Goal: Task Accomplishment & Management: Manage account settings

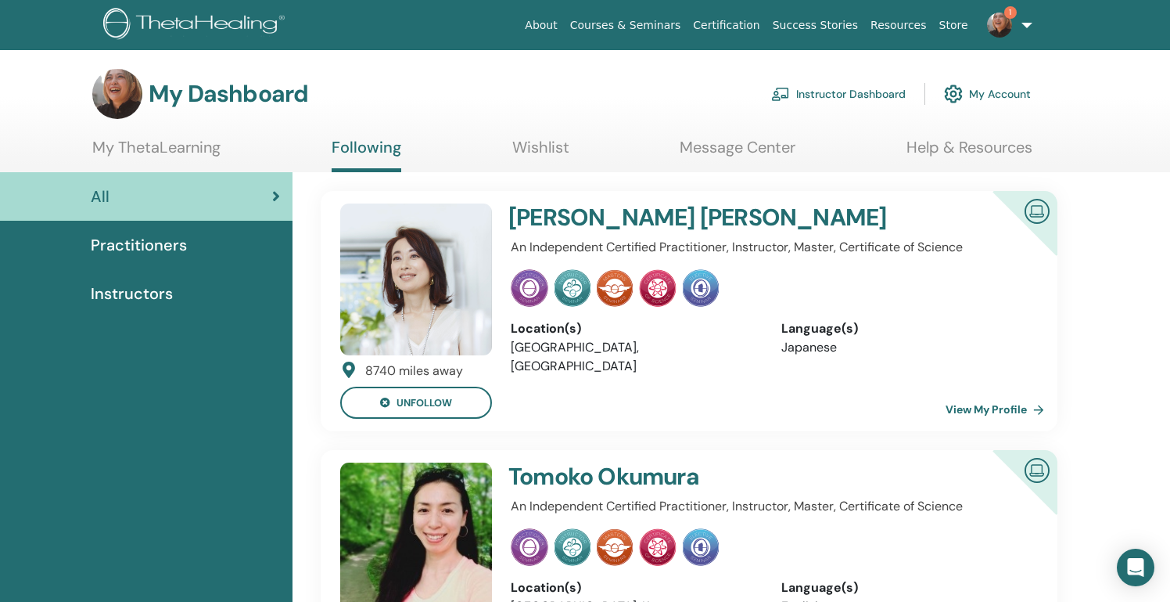
click at [849, 86] on link "Instructor Dashboard" at bounding box center [838, 94] width 135 height 34
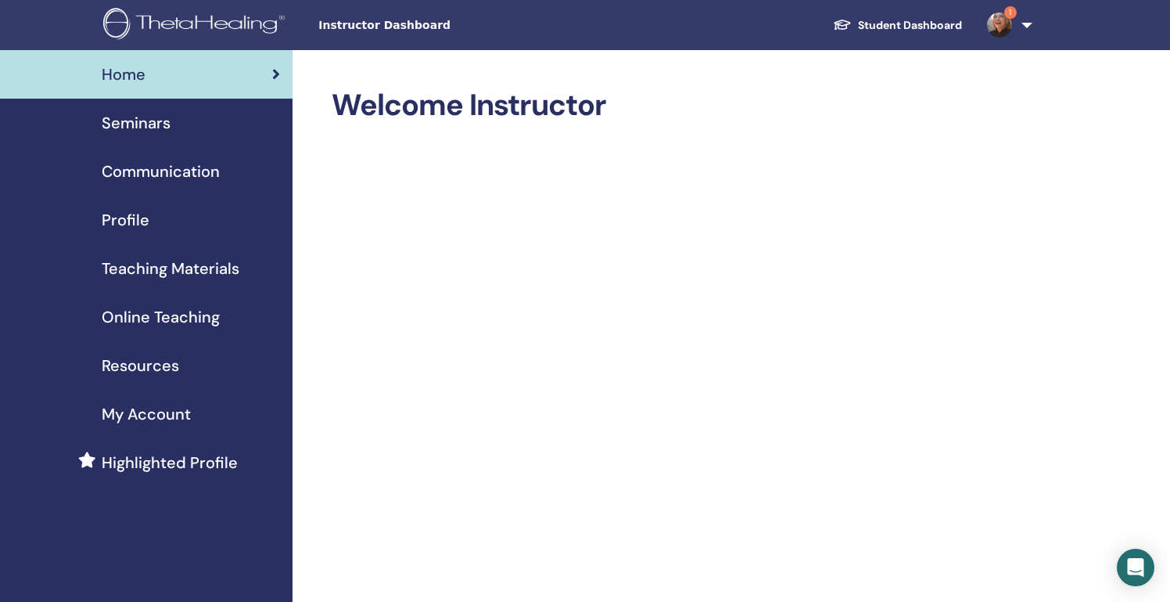
click at [169, 128] on span "Seminars" at bounding box center [136, 122] width 69 height 23
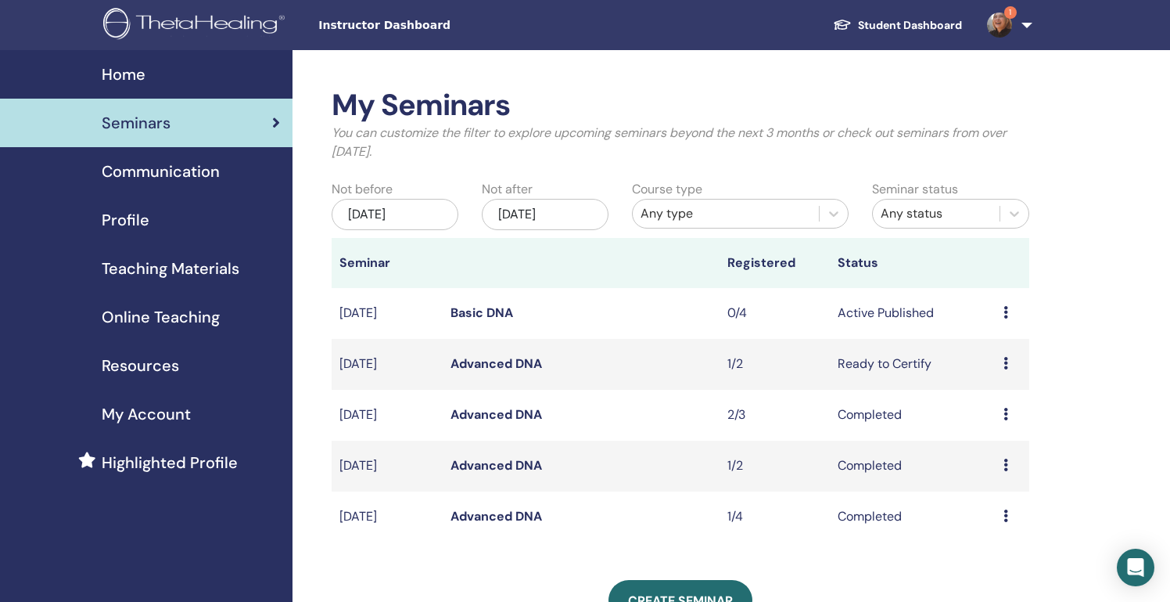
click at [509, 365] on link "Advanced DNA" at bounding box center [497, 363] width 92 height 16
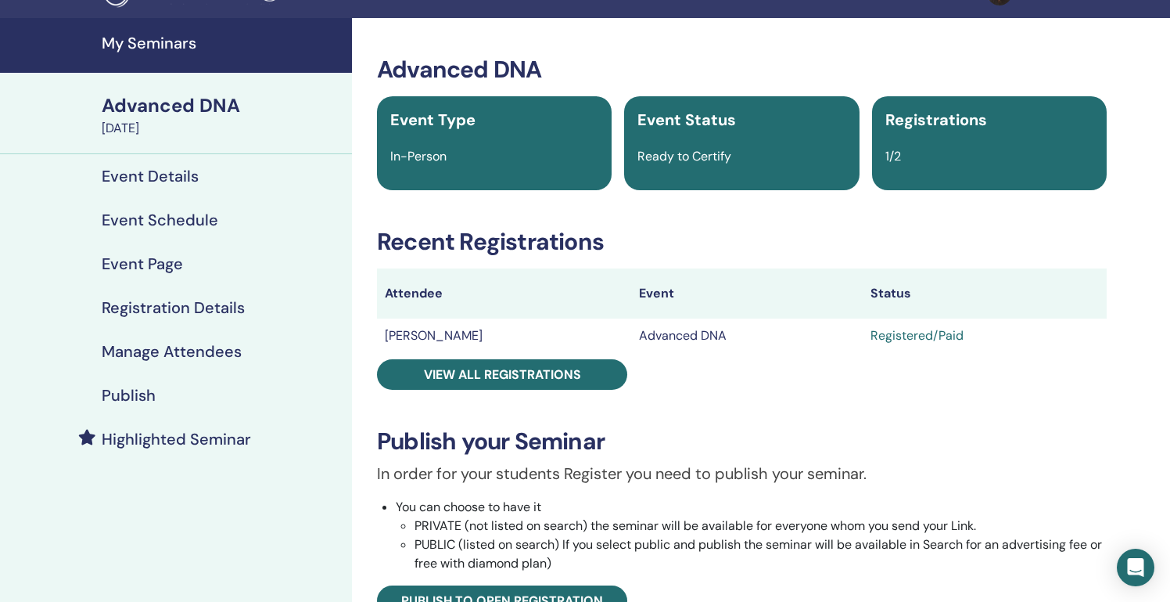
scroll to position [33, 0]
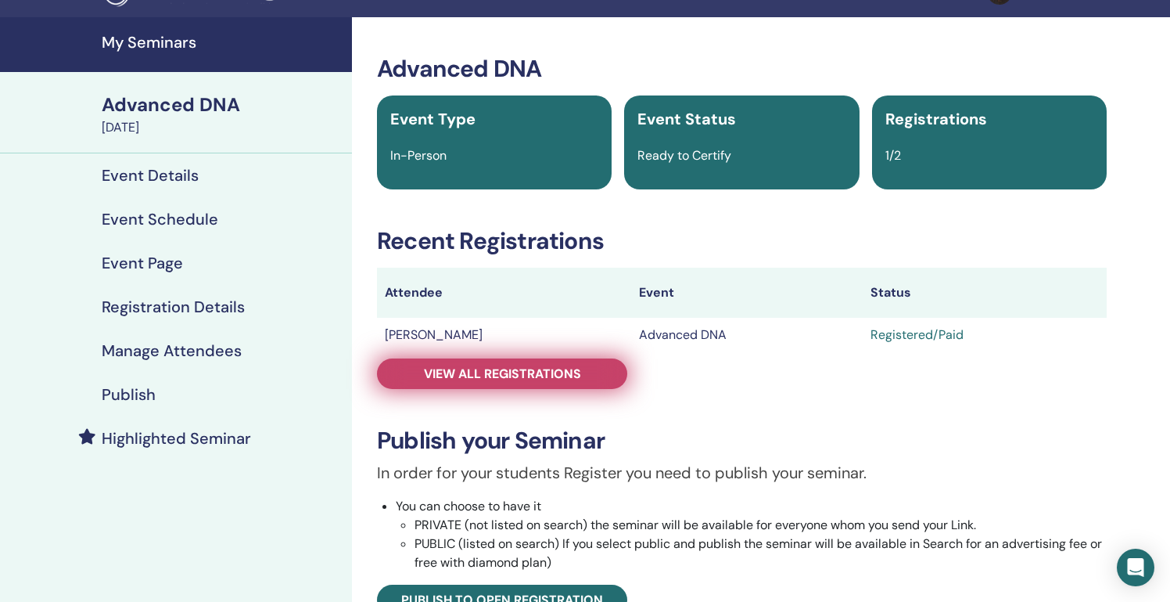
click at [538, 375] on span "View all registrations" at bounding box center [502, 373] width 157 height 16
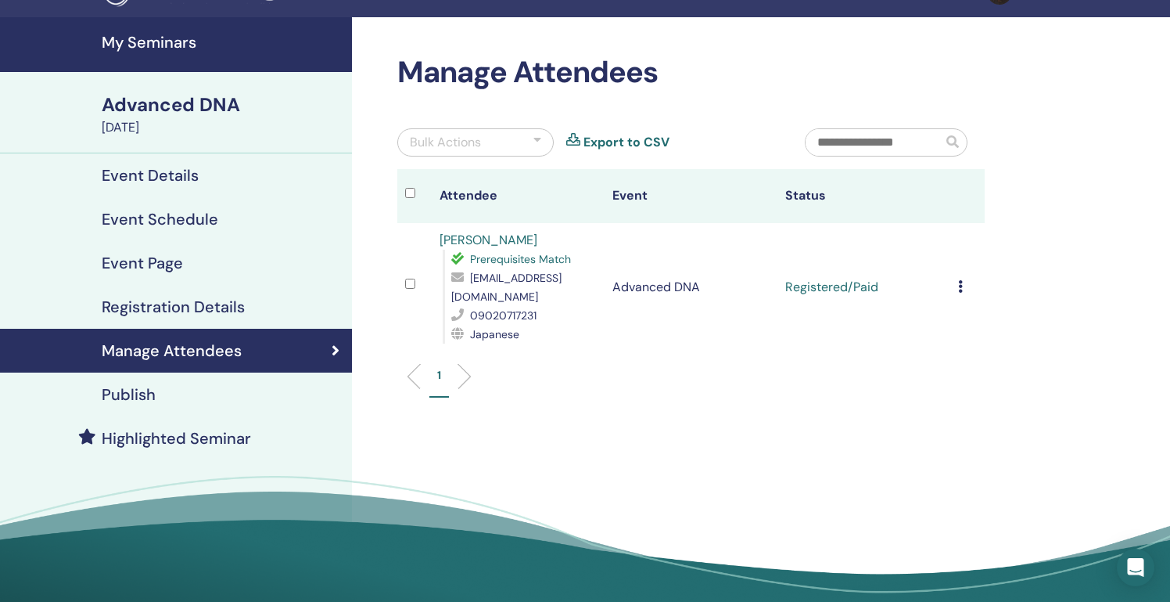
click at [960, 282] on icon at bounding box center [960, 286] width 5 height 13
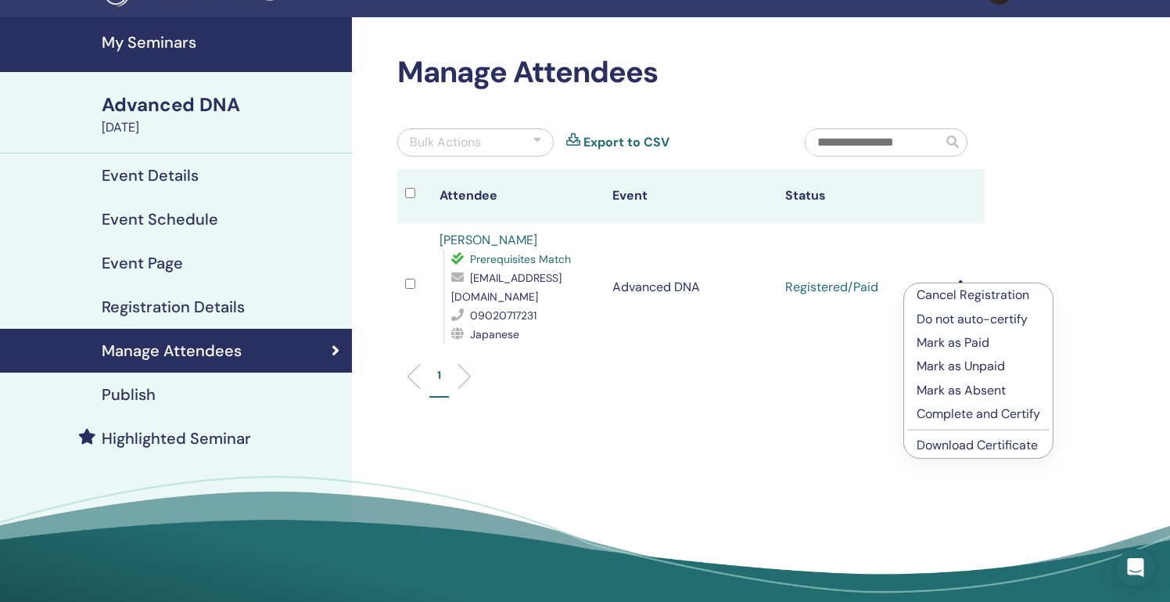
click at [960, 418] on p "Complete and Certify" at bounding box center [979, 413] width 124 height 19
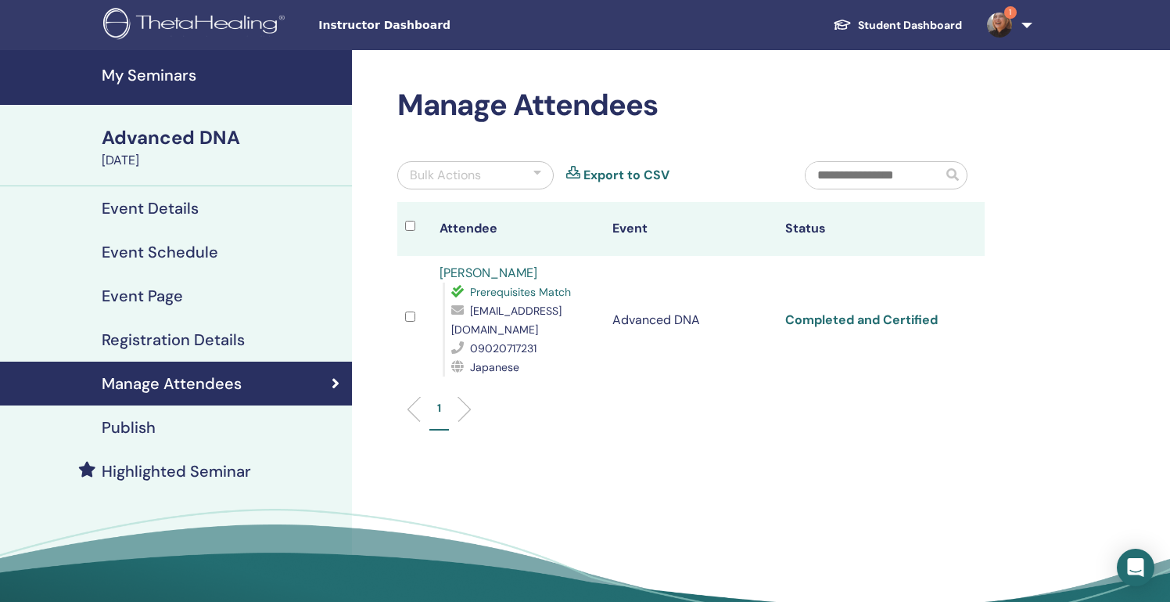
click at [835, 321] on link "Completed and Certified" at bounding box center [861, 319] width 153 height 16
click at [153, 81] on h4 "My Seminars" at bounding box center [222, 75] width 241 height 19
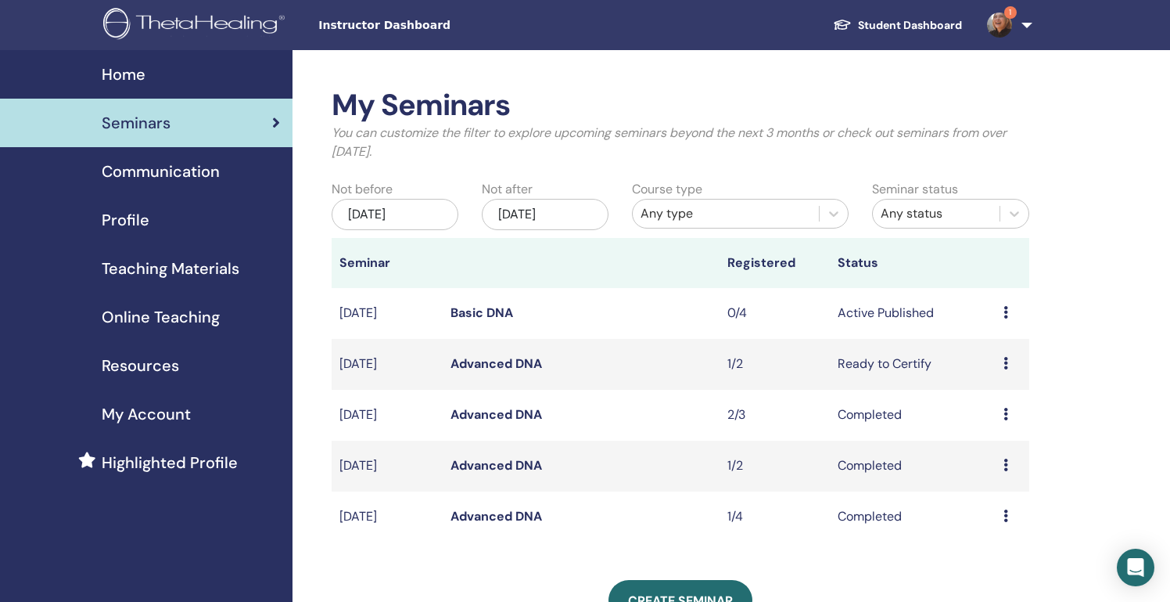
click at [1004, 309] on icon at bounding box center [1006, 312] width 5 height 13
click at [974, 347] on link "Edit" at bounding box center [977, 345] width 23 height 16
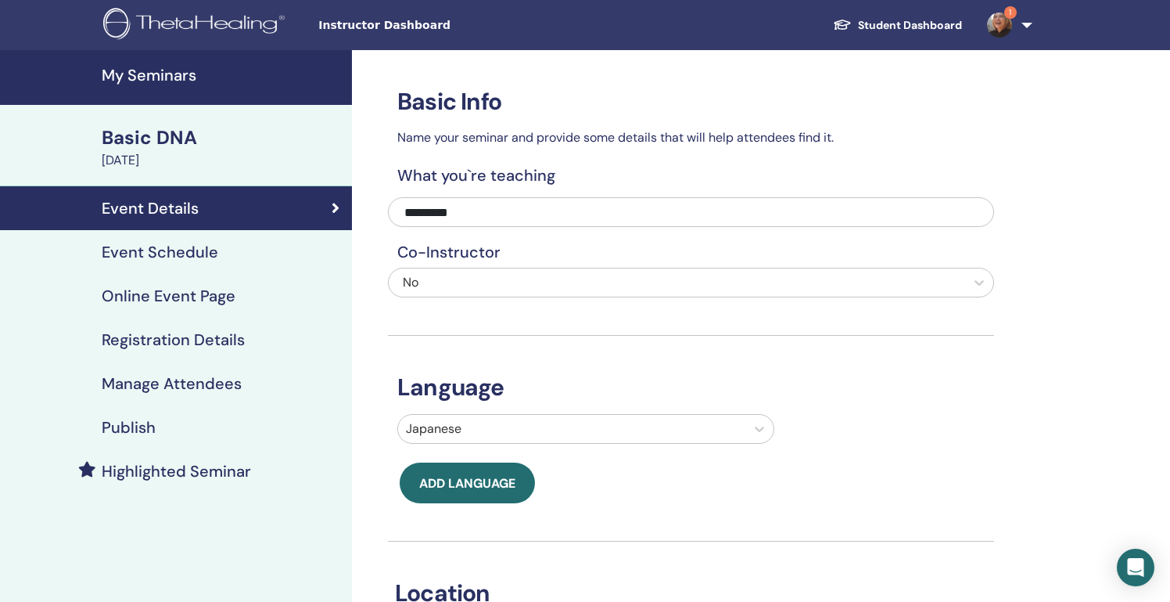
click at [170, 250] on h4 "Event Schedule" at bounding box center [160, 251] width 117 height 19
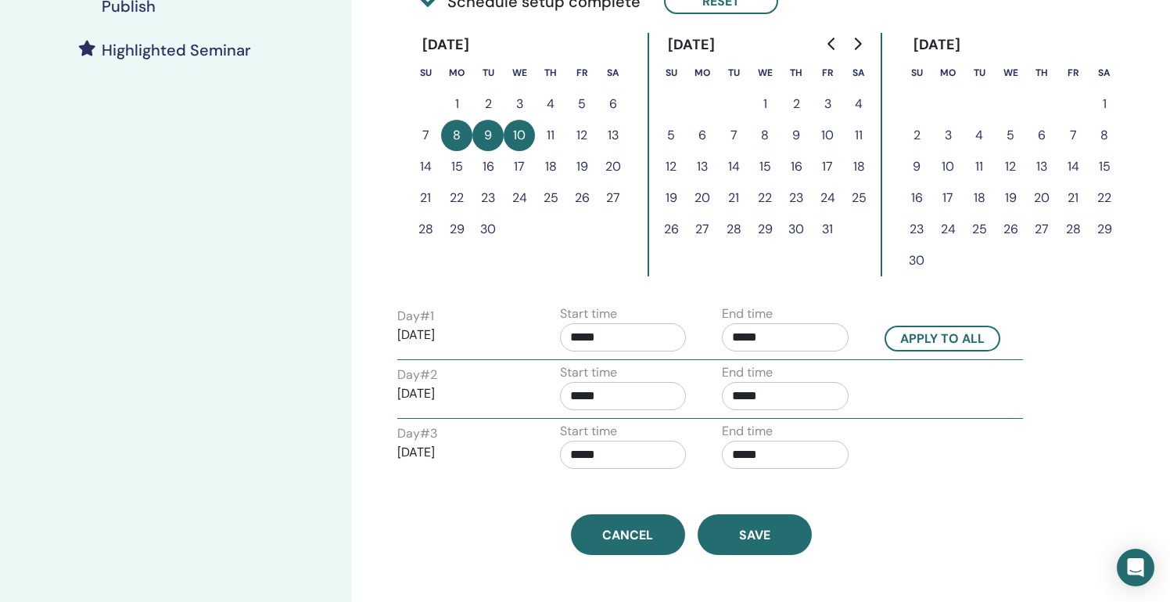
scroll to position [423, 0]
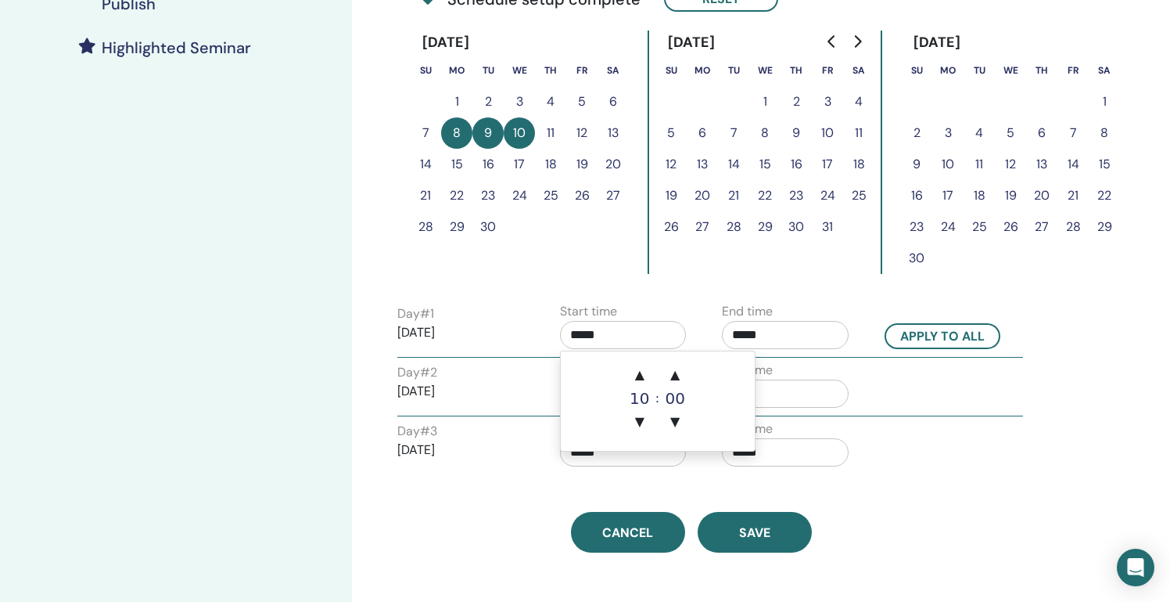
click at [605, 329] on input "*****" at bounding box center [623, 335] width 127 height 28
click at [638, 370] on span "▲" at bounding box center [639, 374] width 31 height 31
click at [640, 421] on span "▼" at bounding box center [639, 421] width 31 height 31
type input "*****"
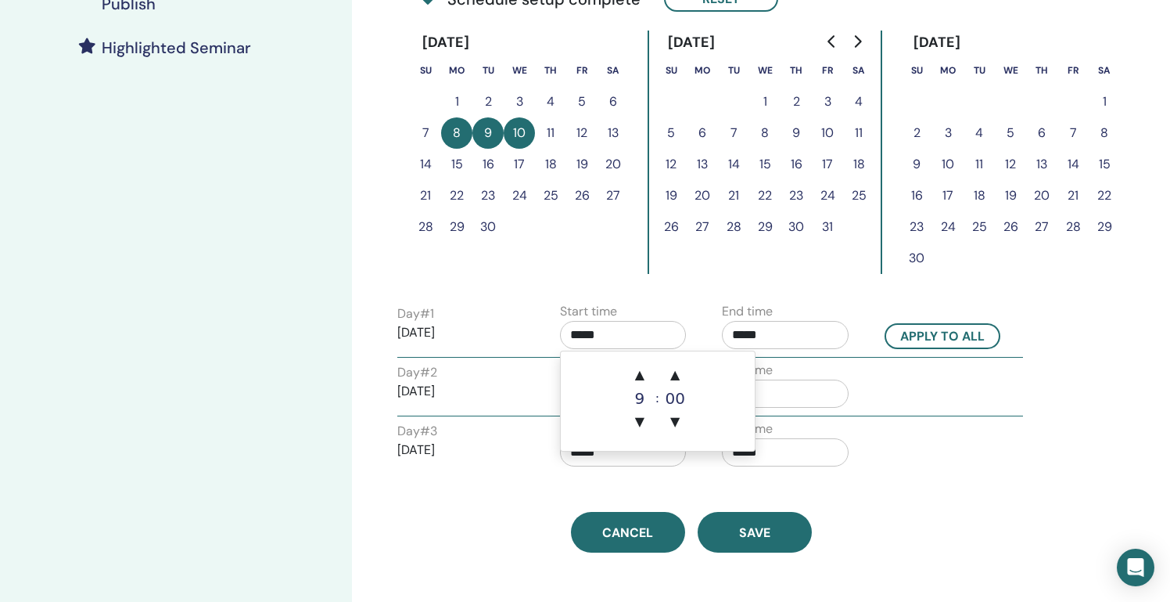
click at [750, 342] on input "*****" at bounding box center [785, 335] width 127 height 28
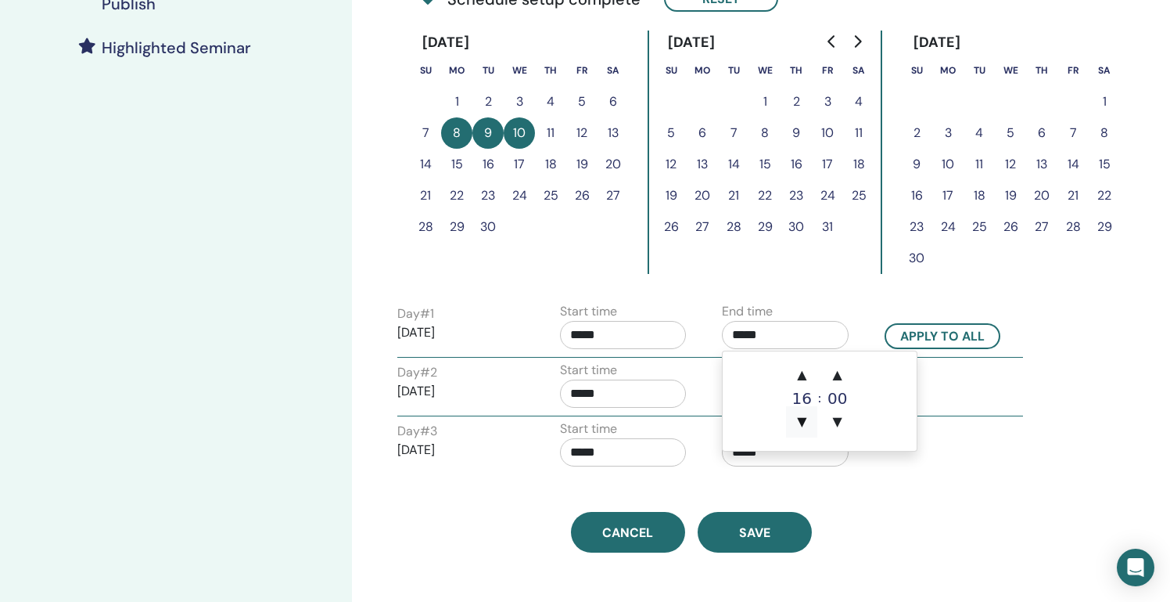
click at [805, 418] on span "▼" at bounding box center [801, 421] width 31 height 31
type input "*****"
click at [934, 332] on button "Apply to all" at bounding box center [943, 336] width 116 height 26
type input "*****"
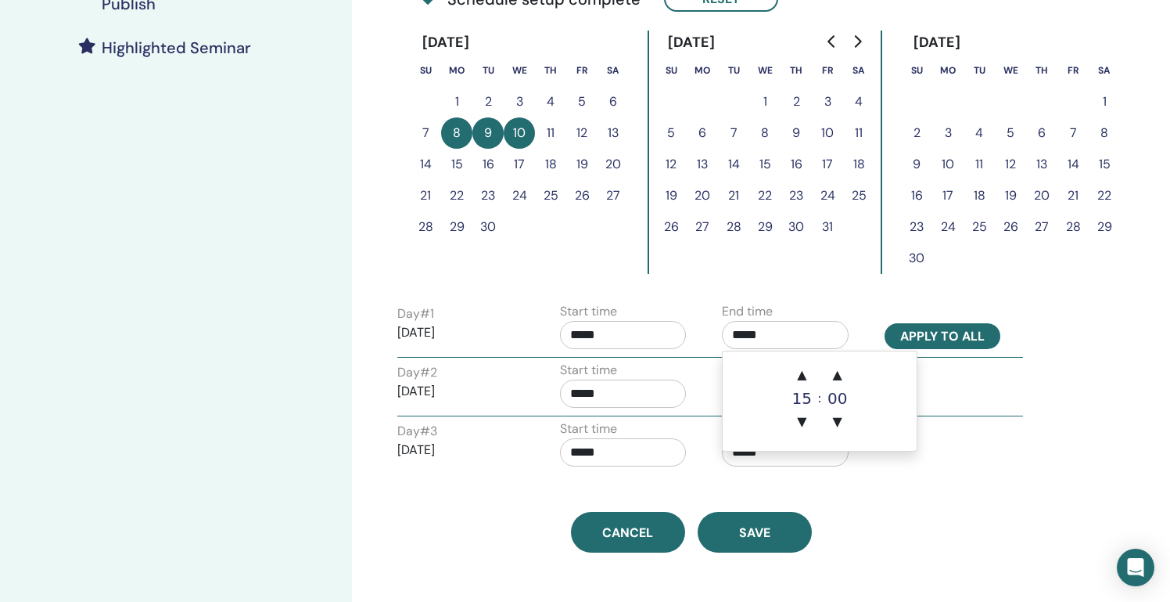
type input "*****"
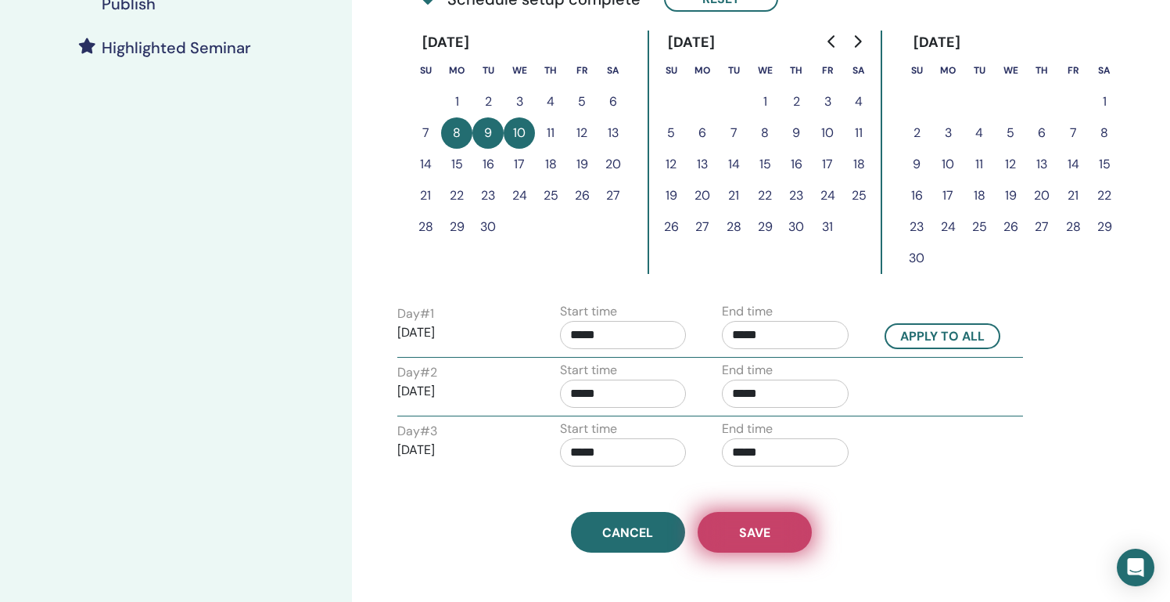
click at [727, 536] on button "Save" at bounding box center [755, 532] width 114 height 41
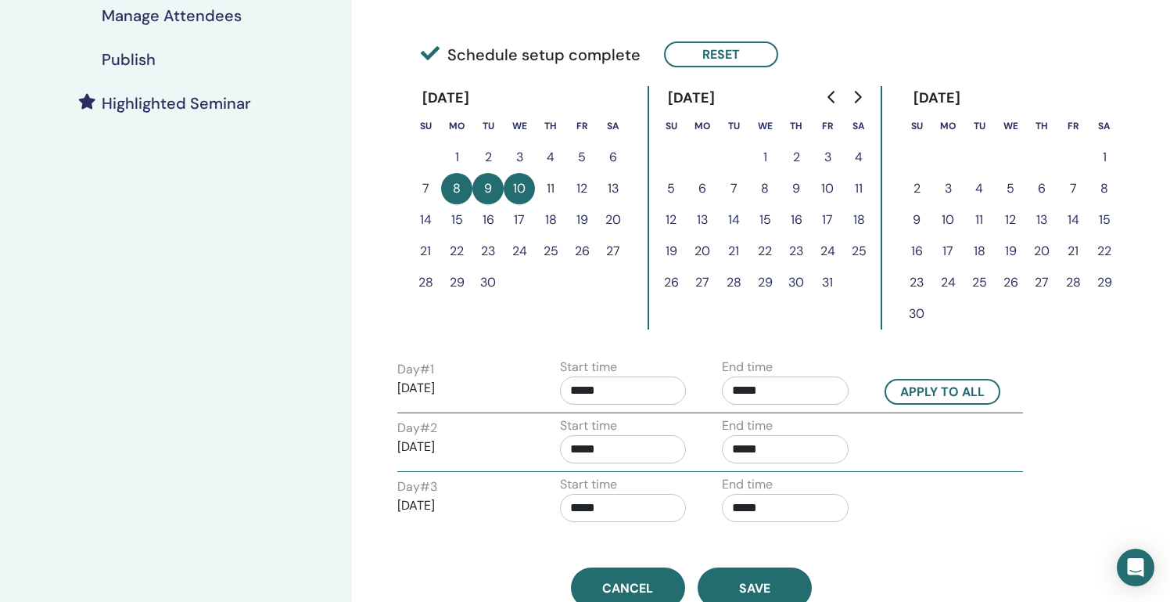
scroll to position [372, 0]
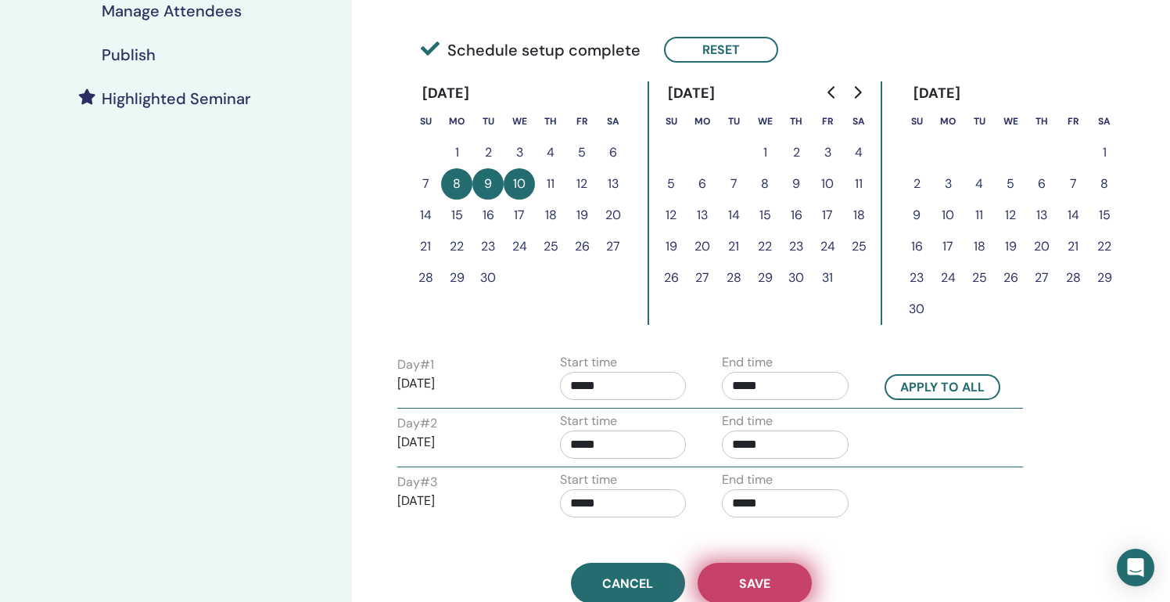
click at [742, 576] on span "Save" at bounding box center [754, 583] width 31 height 16
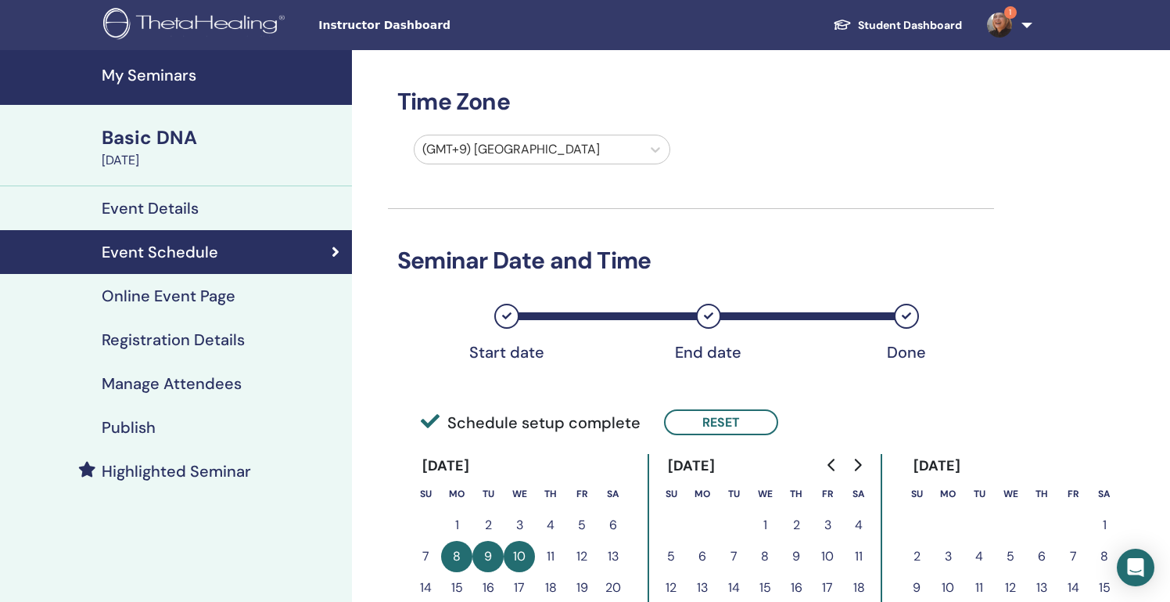
click at [232, 306] on link "Online Event Page" at bounding box center [176, 296] width 352 height 44
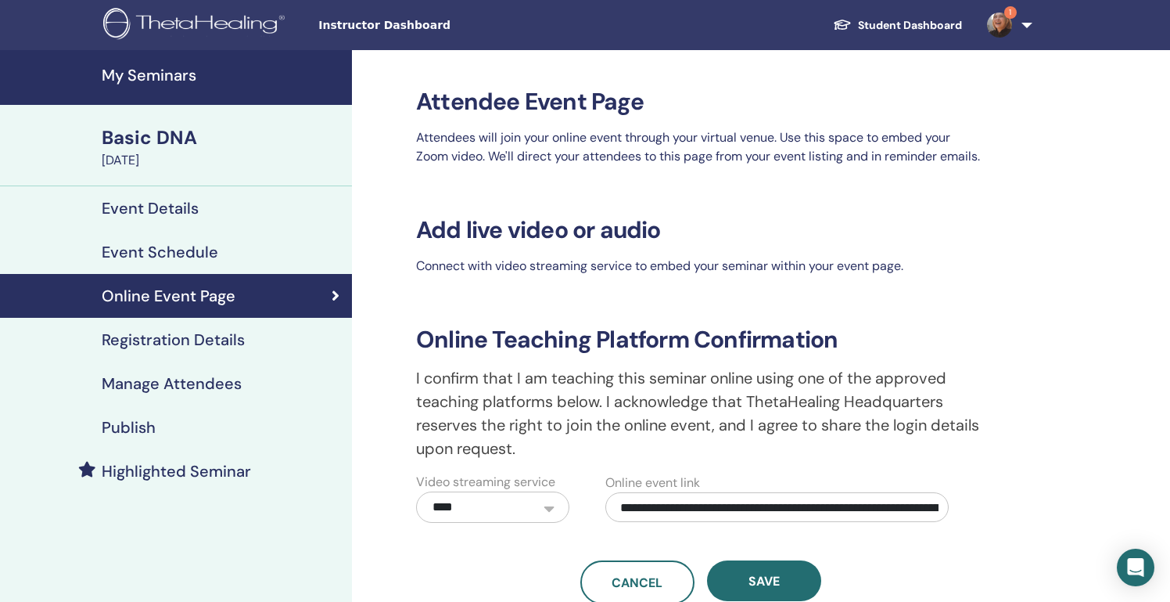
click at [224, 342] on h4 "Registration Details" at bounding box center [173, 339] width 143 height 19
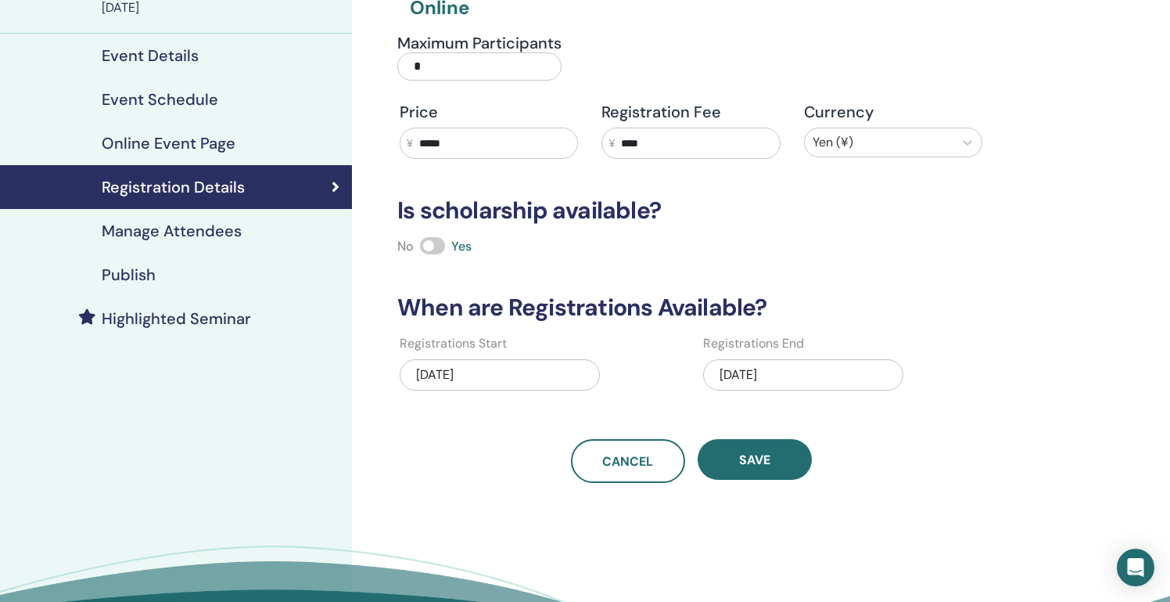
scroll to position [156, 0]
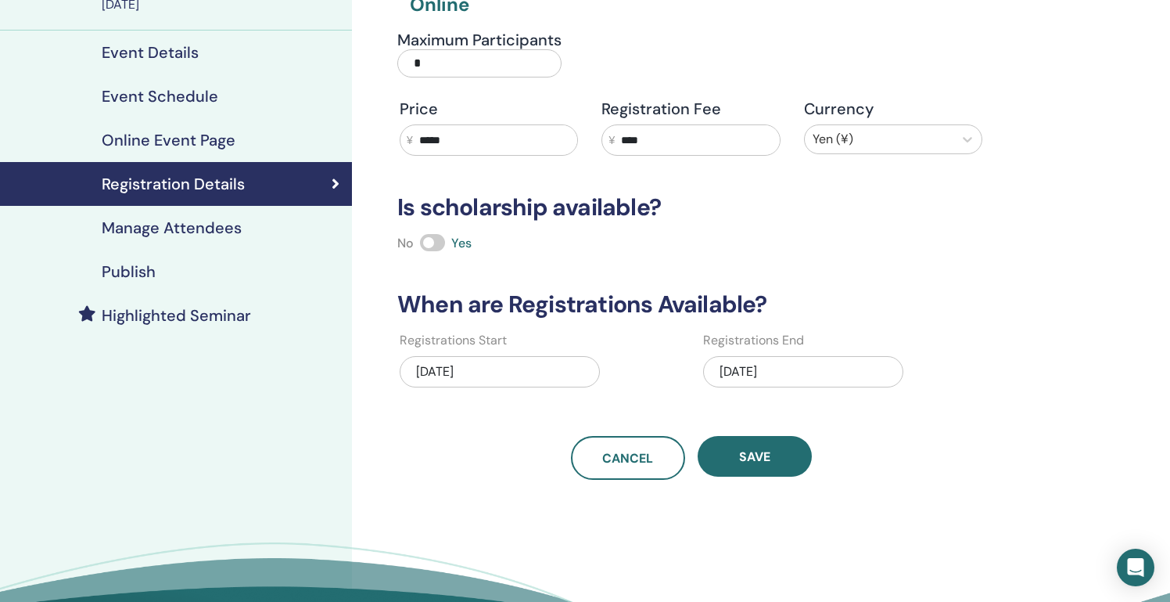
click at [192, 230] on h4 "Manage Attendees" at bounding box center [172, 227] width 140 height 19
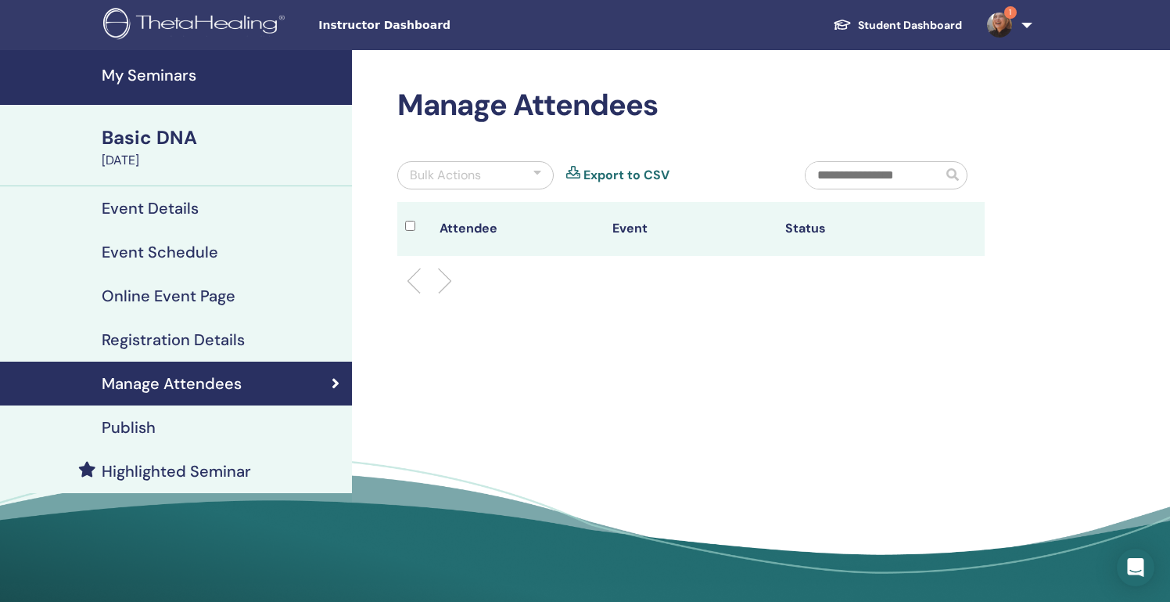
click at [148, 430] on h4 "Publish" at bounding box center [129, 427] width 54 height 19
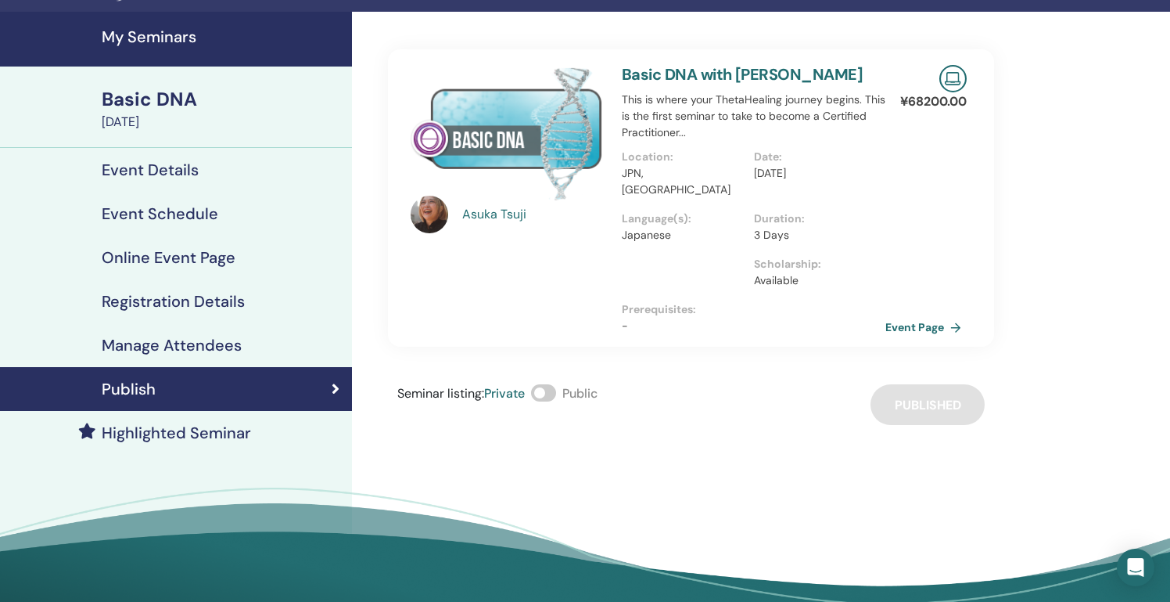
scroll to position [45, 0]
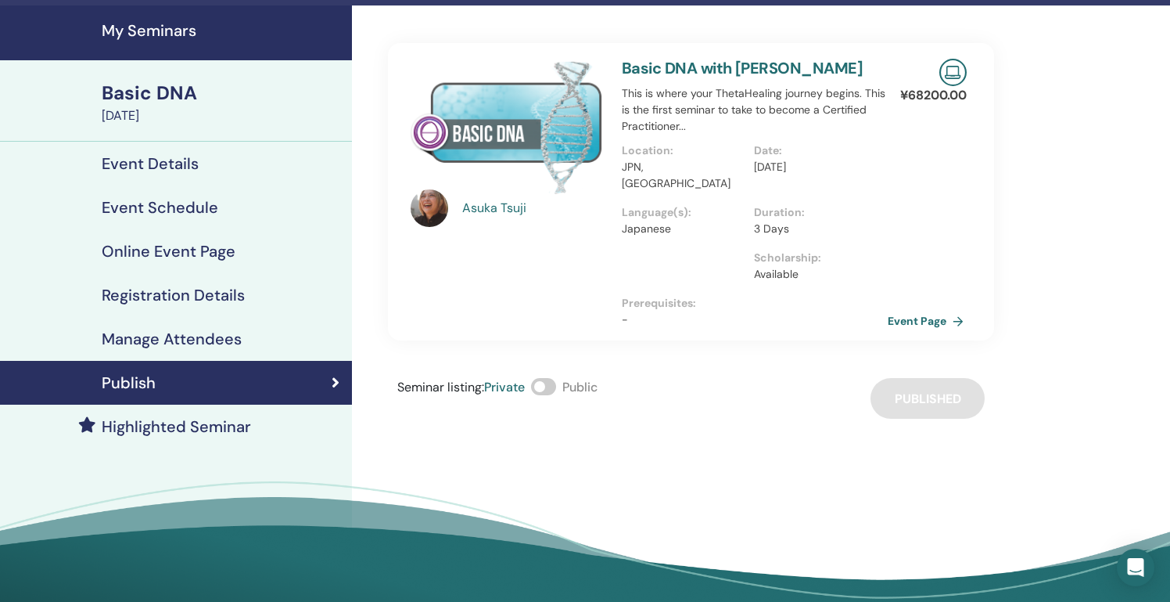
click at [903, 309] on link "Event Page" at bounding box center [929, 320] width 82 height 23
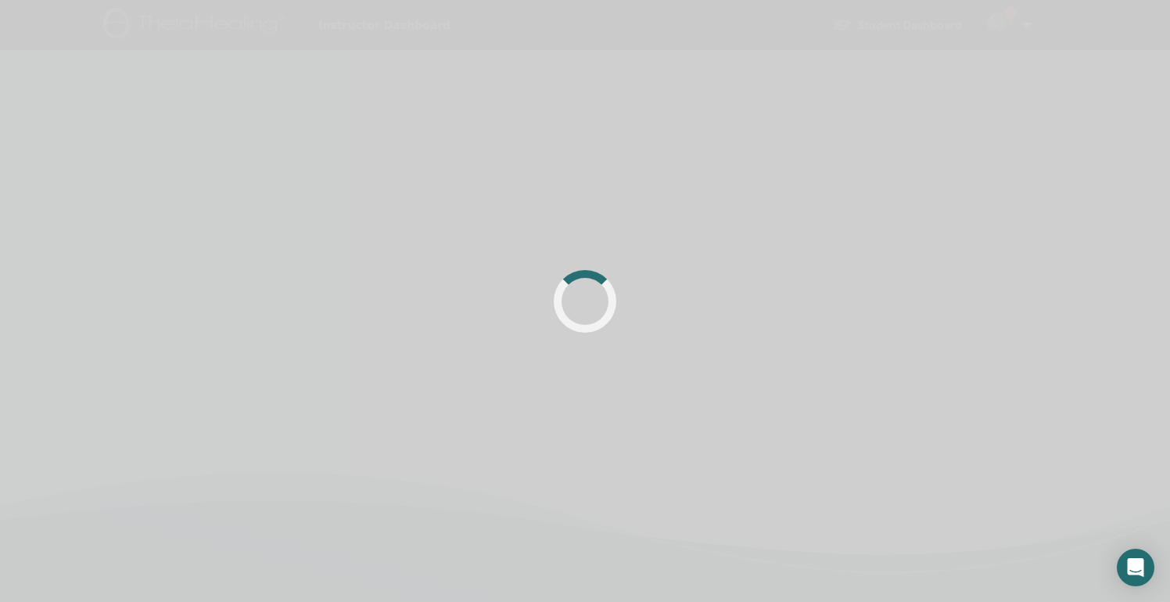
scroll to position [45, 0]
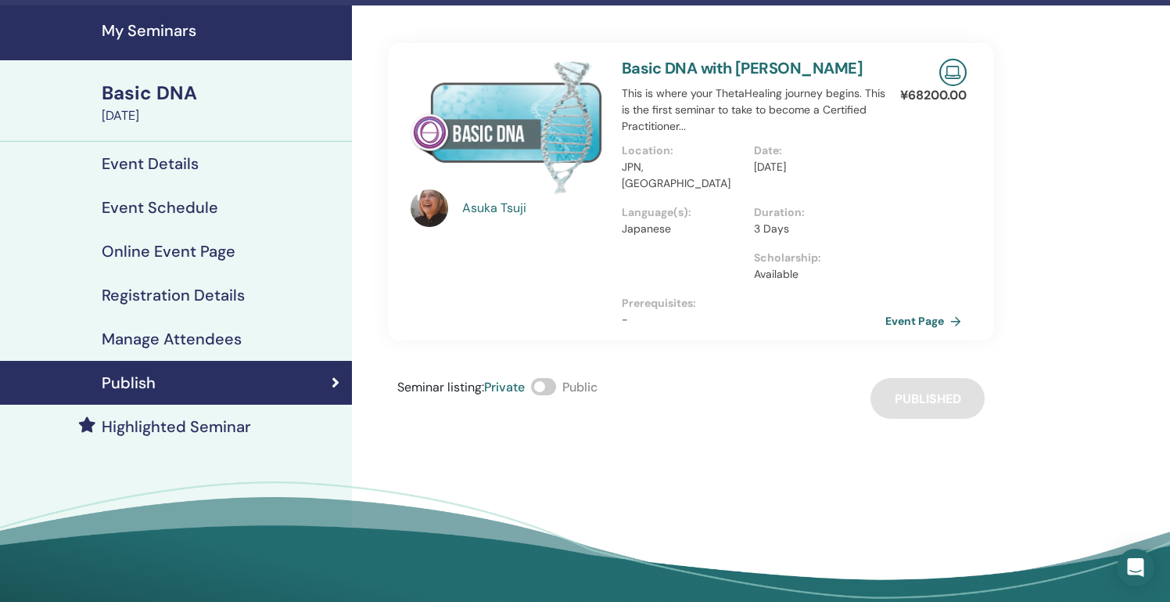
click at [131, 253] on h4 "Online Event Page" at bounding box center [169, 251] width 134 height 19
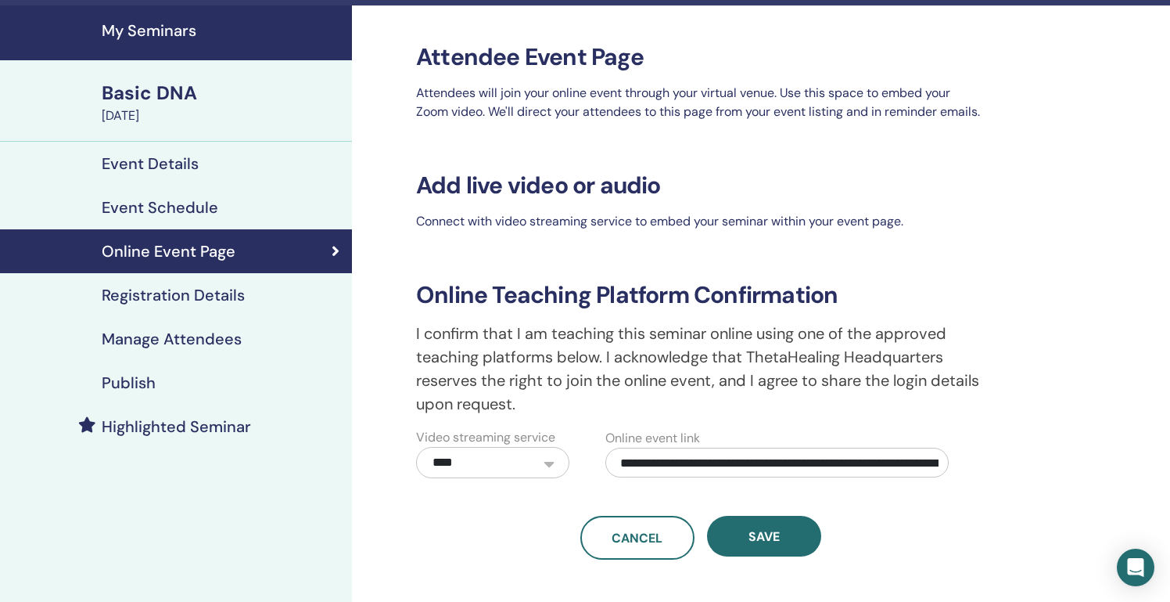
click at [135, 211] on h4 "Event Schedule" at bounding box center [160, 207] width 117 height 19
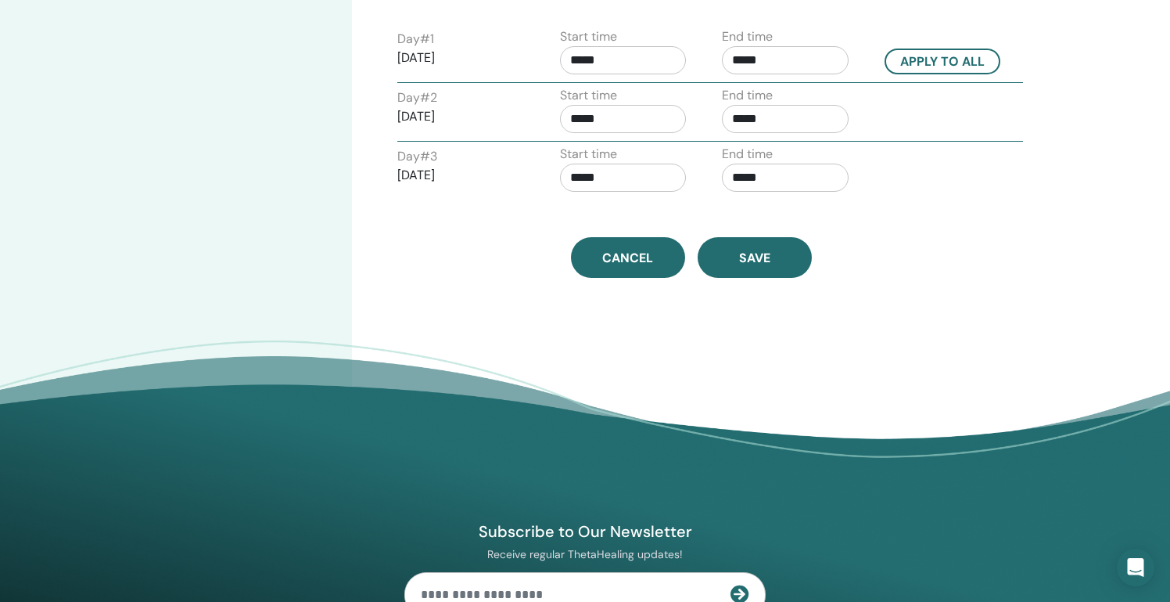
scroll to position [706, 0]
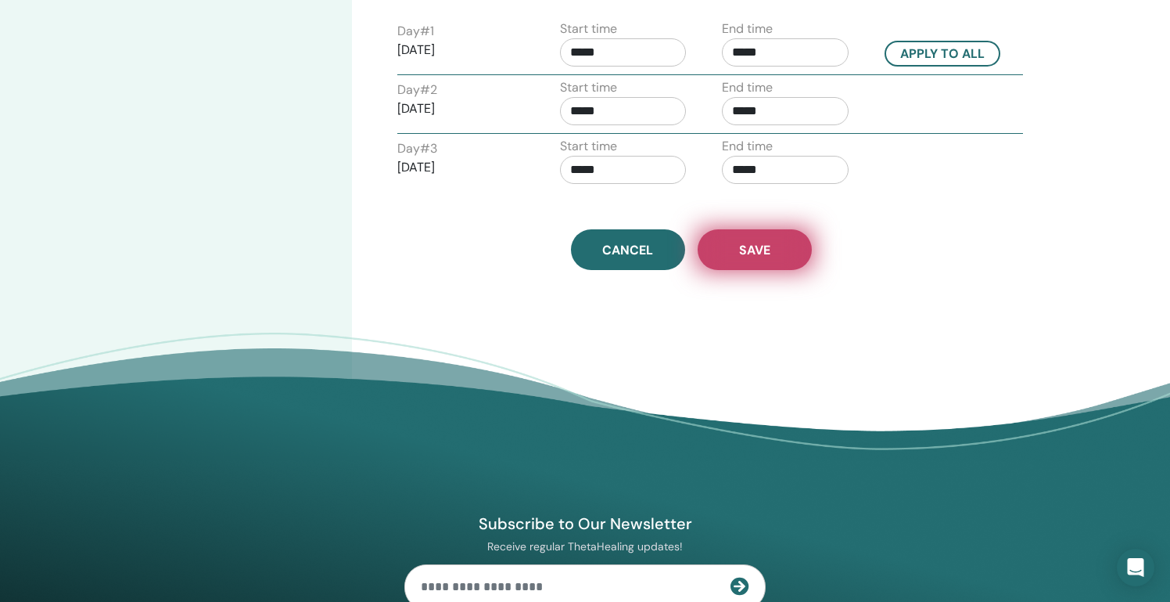
click at [756, 258] on button "Save" at bounding box center [755, 249] width 114 height 41
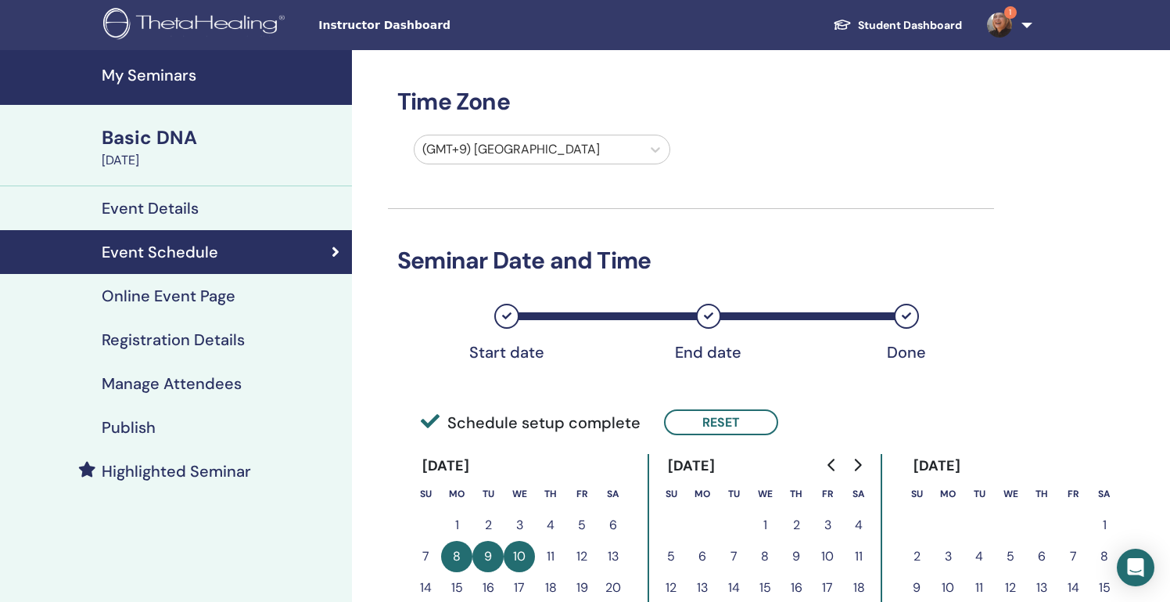
click at [219, 299] on h4 "Online Event Page" at bounding box center [169, 295] width 134 height 19
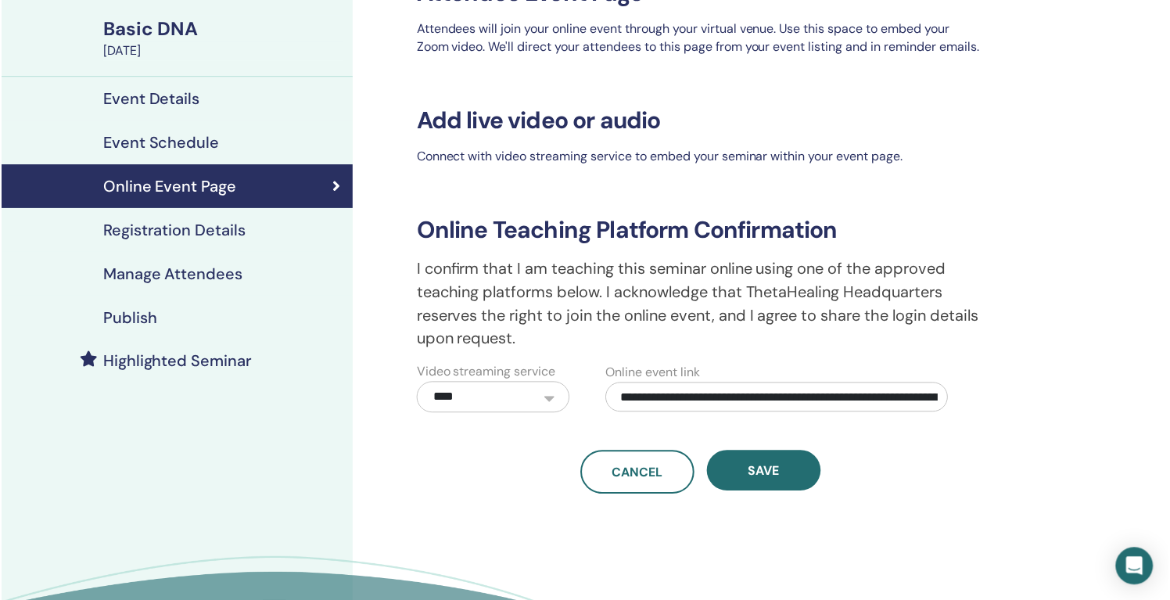
scroll to position [119, 0]
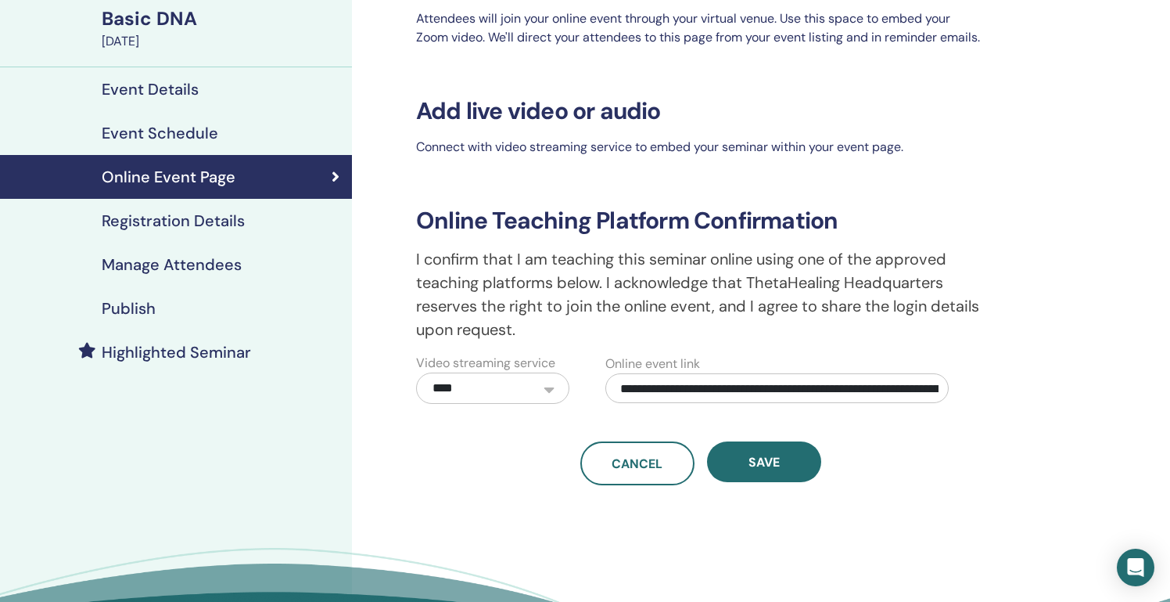
click at [213, 262] on h4 "Manage Attendees" at bounding box center [172, 264] width 140 height 19
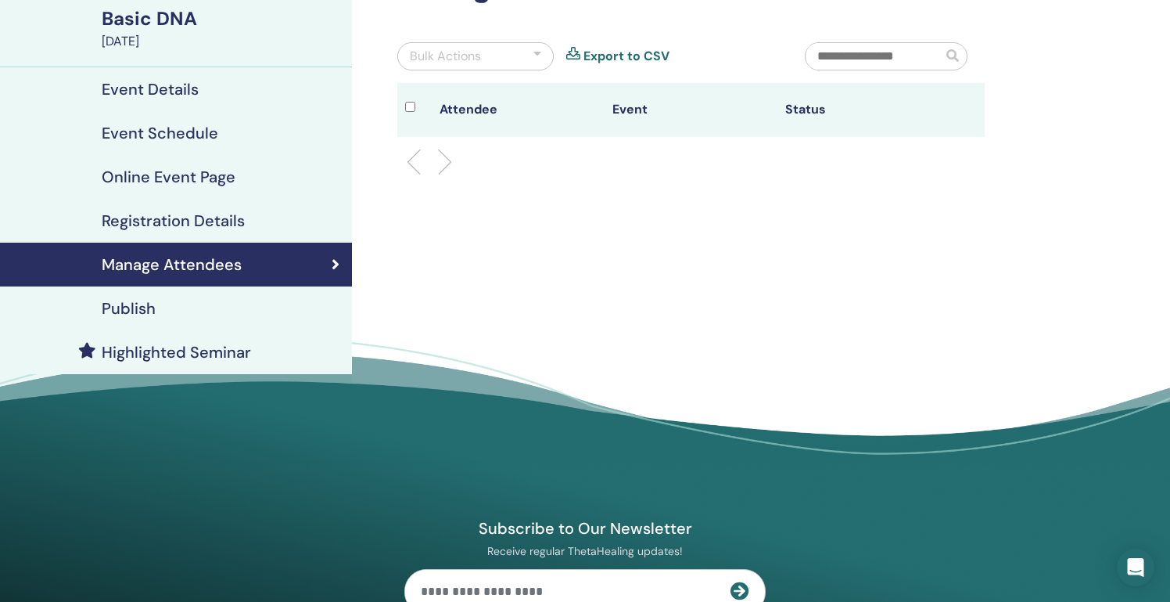
click at [138, 299] on h4 "Publish" at bounding box center [129, 308] width 54 height 19
